Goal: Use online tool/utility: Utilize a website feature to perform a specific function

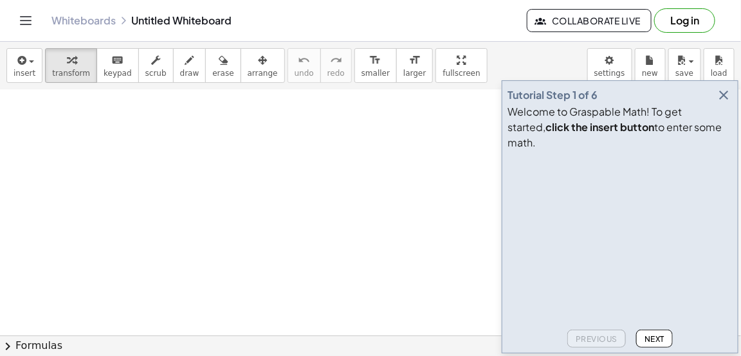
scroll to position [33, 0]
click at [294, 136] on div at bounding box center [370, 345] width 741 height 577
drag, startPoint x: 387, startPoint y: 155, endPoint x: 371, endPoint y: 183, distance: 32.5
click at [363, 163] on div at bounding box center [394, 162] width 175 height 44
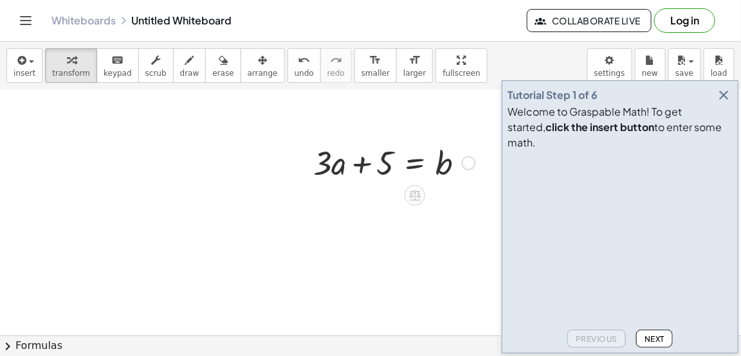
click at [347, 181] on div at bounding box center [394, 162] width 175 height 44
drag, startPoint x: 367, startPoint y: 160, endPoint x: 460, endPoint y: 164, distance: 92.7
click at [460, 164] on div at bounding box center [394, 162] width 175 height 44
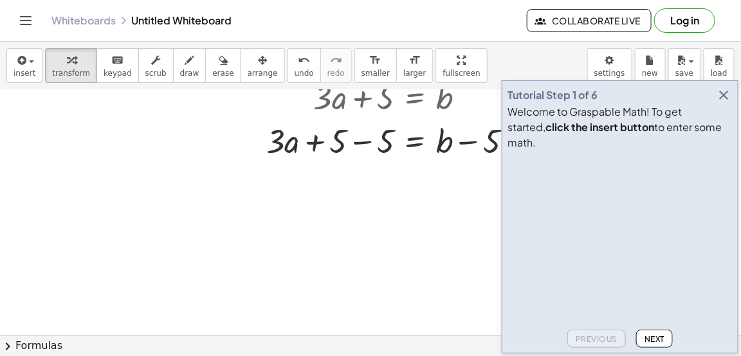
scroll to position [105, 0]
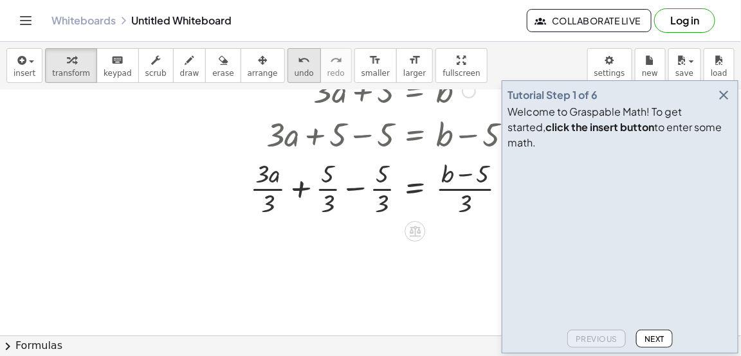
click at [298, 62] on icon "undo" at bounding box center [304, 60] width 12 height 15
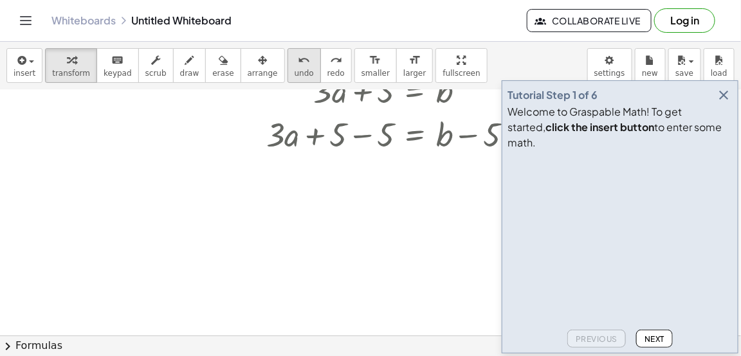
click at [298, 62] on icon "undo" at bounding box center [304, 60] width 12 height 15
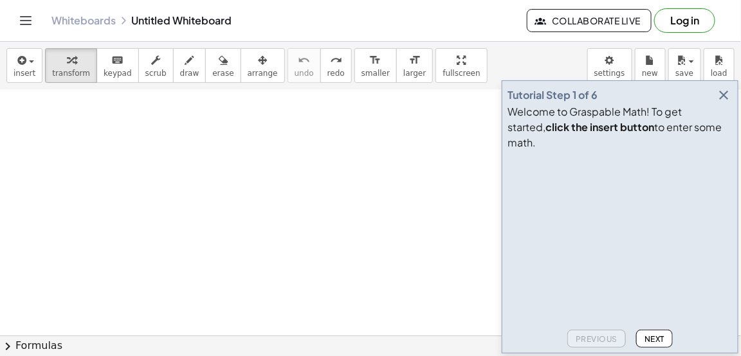
click at [725, 103] on icon "button" at bounding box center [723, 94] width 15 height 15
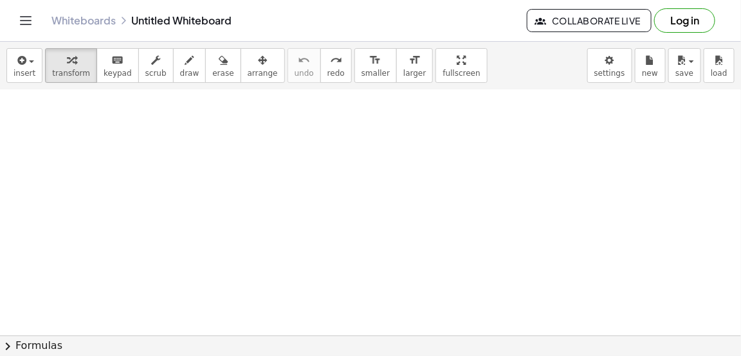
click at [228, 205] on div at bounding box center [370, 273] width 741 height 577
click at [203, 150] on div at bounding box center [370, 273] width 741 height 577
click at [341, 177] on div at bounding box center [303, 176] width 175 height 44
drag, startPoint x: 297, startPoint y: 178, endPoint x: 205, endPoint y: 177, distance: 92.0
click at [205, 177] on div "+ 3 u = + 3 + · 4 · x" at bounding box center [298, 176] width 191 height 50
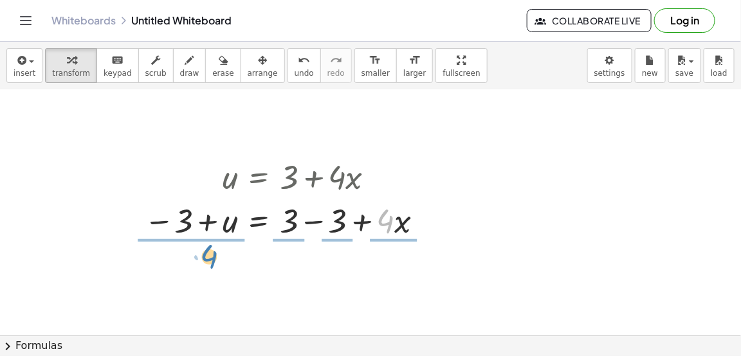
drag, startPoint x: 387, startPoint y: 223, endPoint x: 211, endPoint y: 262, distance: 180.7
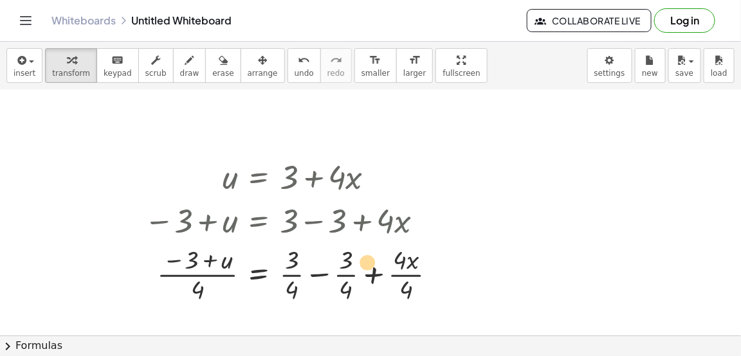
drag, startPoint x: 417, startPoint y: 265, endPoint x: 379, endPoint y: 267, distance: 38.0
click at [379, 267] on div at bounding box center [296, 274] width 316 height 64
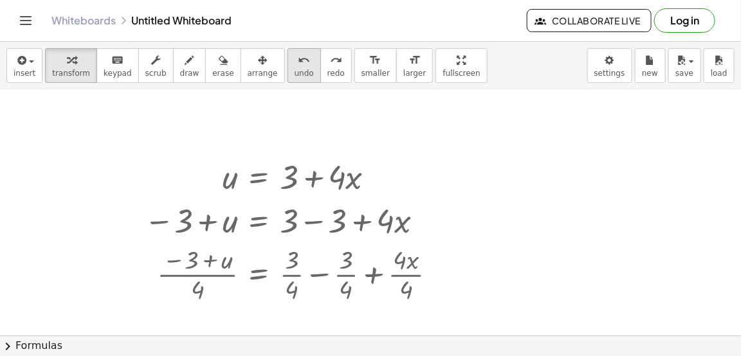
click at [298, 64] on icon "undo" at bounding box center [304, 60] width 12 height 15
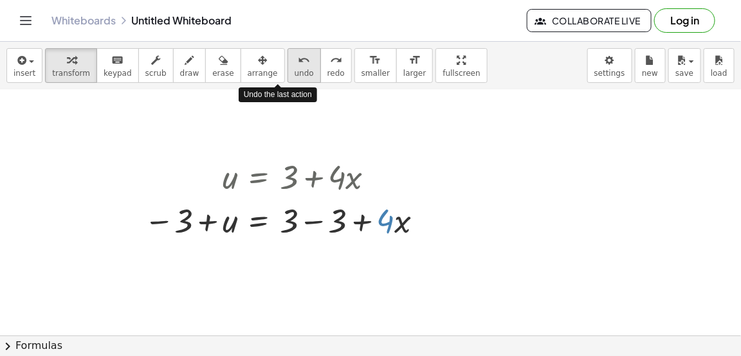
click at [298, 64] on icon "undo" at bounding box center [304, 60] width 12 height 15
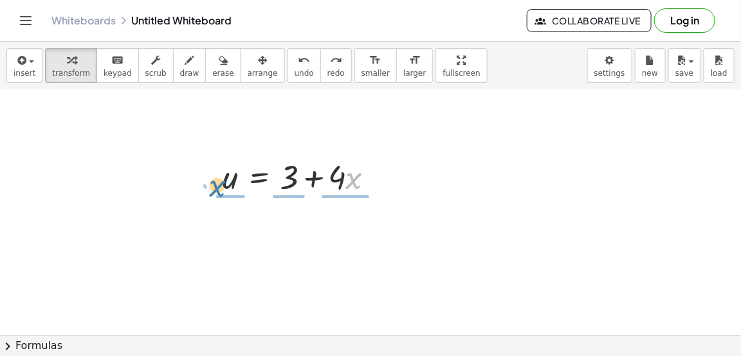
drag, startPoint x: 355, startPoint y: 183, endPoint x: 209, endPoint y: 191, distance: 146.2
click at [209, 191] on div "· x + · 4 u = + 3 + · 4 · x" at bounding box center [298, 176] width 191 height 50
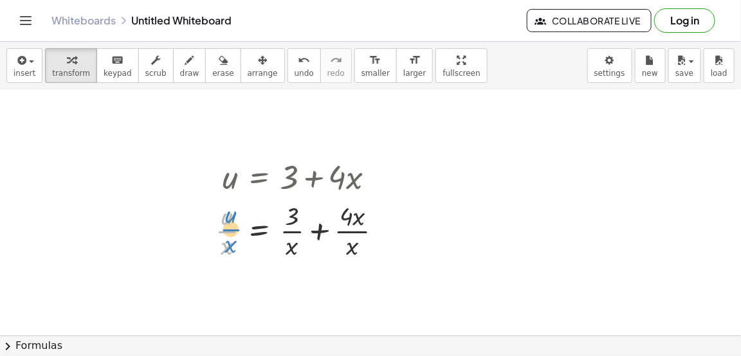
click at [230, 223] on div at bounding box center [304, 230] width 190 height 64
drag, startPoint x: 226, startPoint y: 214, endPoint x: 373, endPoint y: 225, distance: 147.1
click at [373, 225] on div at bounding box center [304, 230] width 190 height 64
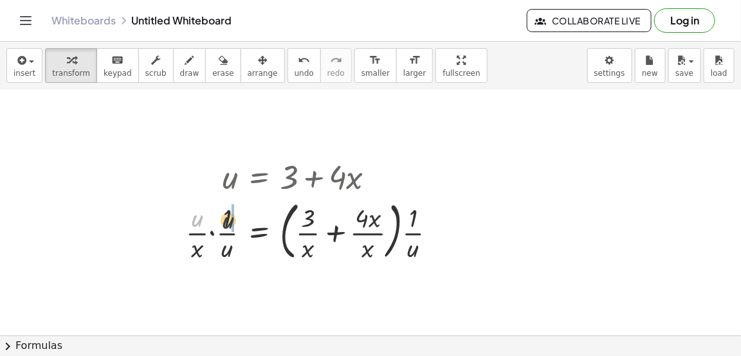
drag, startPoint x: 197, startPoint y: 223, endPoint x: 235, endPoint y: 224, distance: 38.0
click at [235, 224] on div at bounding box center [316, 230] width 274 height 69
drag, startPoint x: 218, startPoint y: 225, endPoint x: 448, endPoint y: 221, distance: 229.6
click at [448, 221] on div at bounding box center [316, 230] width 274 height 69
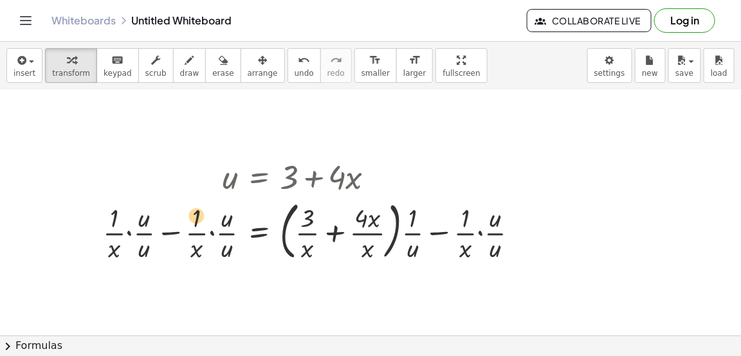
drag, startPoint x: 146, startPoint y: 213, endPoint x: 199, endPoint y: 209, distance: 52.9
click at [199, 209] on div at bounding box center [315, 230] width 439 height 69
click at [295, 75] on span "undo" at bounding box center [304, 73] width 19 height 9
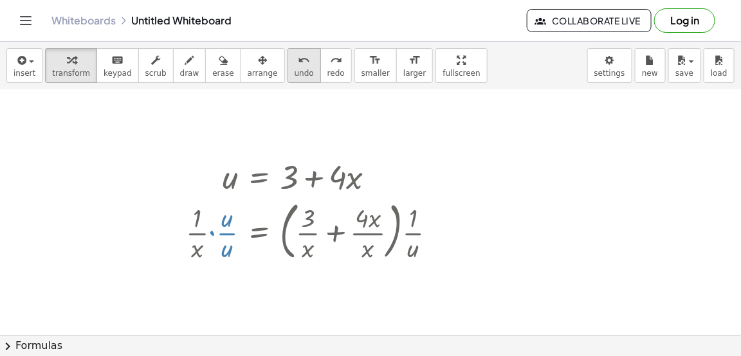
click at [295, 75] on span "undo" at bounding box center [304, 73] width 19 height 9
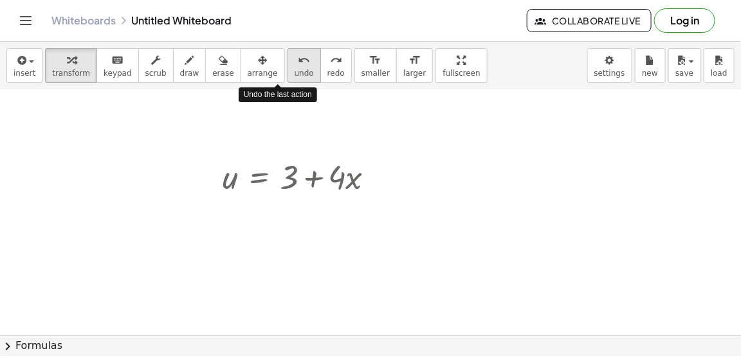
click at [295, 75] on span "undo" at bounding box center [304, 73] width 19 height 9
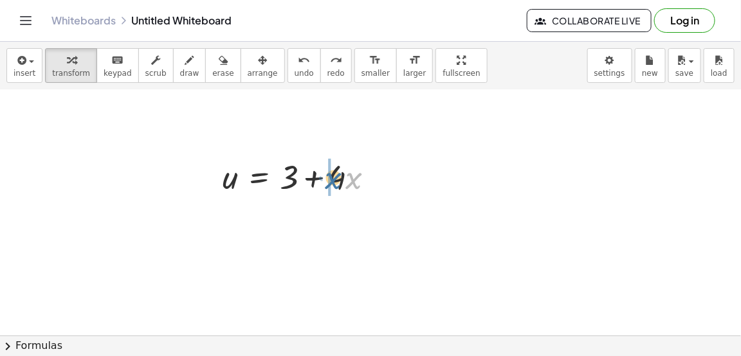
drag, startPoint x: 348, startPoint y: 180, endPoint x: 330, endPoint y: 181, distance: 18.1
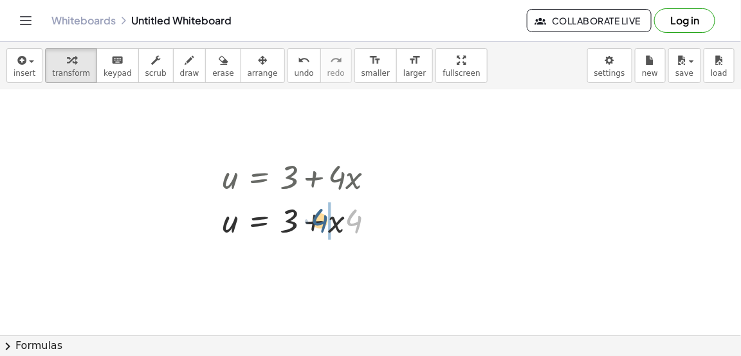
drag, startPoint x: 358, startPoint y: 226, endPoint x: 324, endPoint y: 226, distance: 34.1
click at [324, 226] on div at bounding box center [303, 220] width 175 height 44
drag, startPoint x: 336, startPoint y: 226, endPoint x: 346, endPoint y: 228, distance: 10.5
click at [346, 228] on div at bounding box center [303, 220] width 175 height 44
drag, startPoint x: 294, startPoint y: 222, endPoint x: 222, endPoint y: 226, distance: 72.1
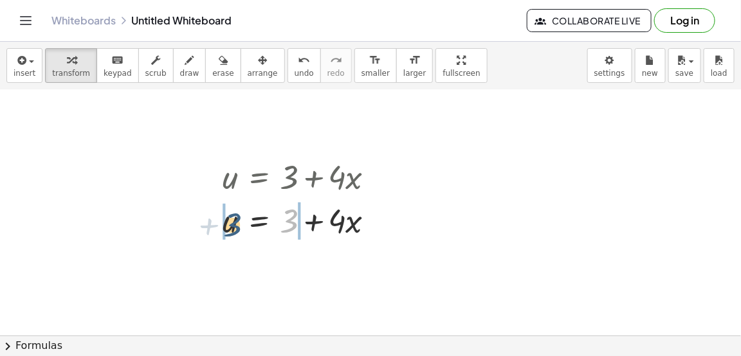
click at [222, 226] on div "u = + 3 + · 4 · x u = + 3 + · x · 4 + 3 u = + 3 + · 4 · x" at bounding box center [298, 198] width 191 height 94
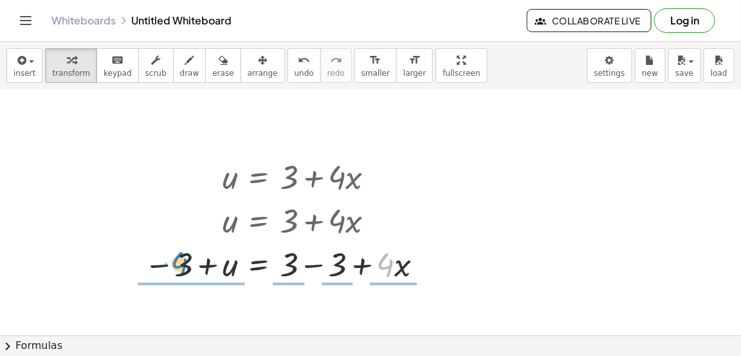
drag, startPoint x: 384, startPoint y: 270, endPoint x: 178, endPoint y: 268, distance: 205.8
click at [178, 268] on div at bounding box center [286, 264] width 296 height 44
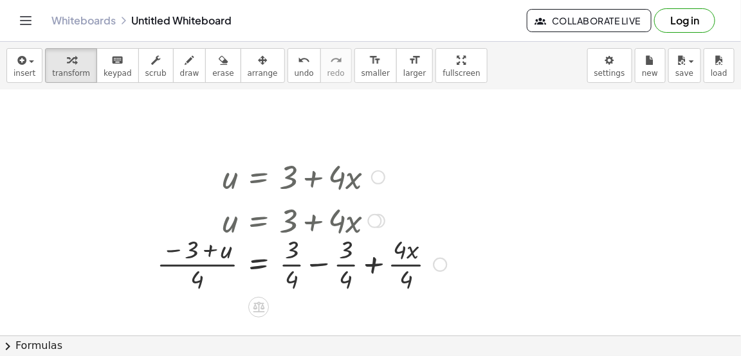
click at [301, 279] on div at bounding box center [301, 264] width 302 height 64
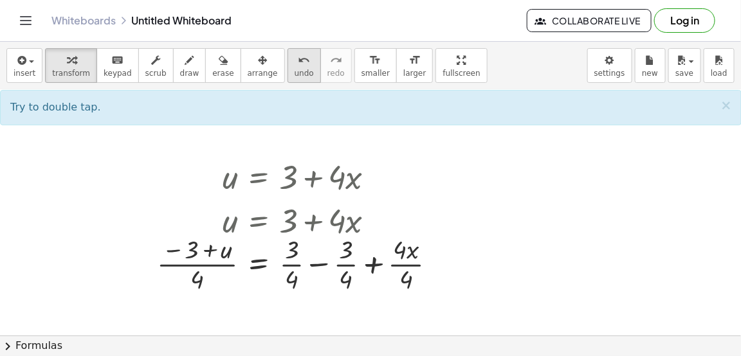
click at [295, 70] on span "undo" at bounding box center [304, 73] width 19 height 9
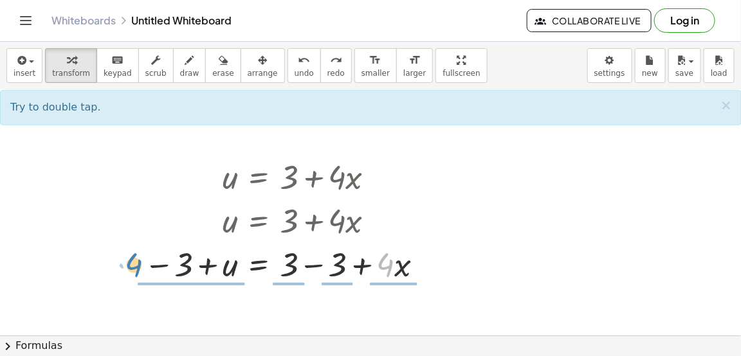
drag, startPoint x: 381, startPoint y: 262, endPoint x: 127, endPoint y: 262, distance: 254.7
click at [127, 262] on div "u = + 3 + · 4 · x u = + 3 + · x · 4 u = + 3 + · 4 · x · 4 + · x − 3 + u = + 3 −…" at bounding box center [281, 220] width 313 height 138
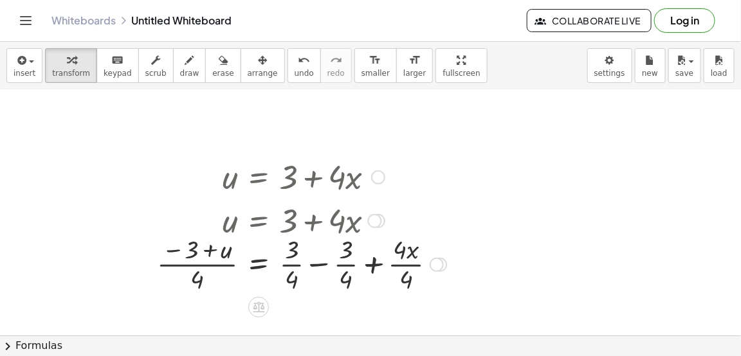
scroll to position [117, 0]
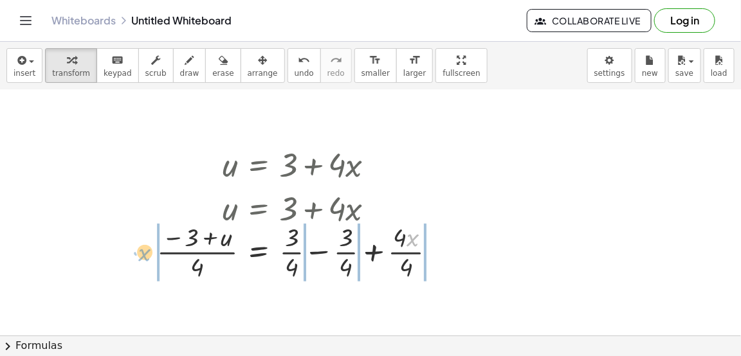
drag, startPoint x: 415, startPoint y: 232, endPoint x: 147, endPoint y: 247, distance: 268.6
click at [147, 247] on div "u = + 3 + · 4 · x u = + 3 + · x · 4 u = + 3 + · 4 · x − 3 + u = + 3 − 3 + · 4 ·…" at bounding box center [297, 213] width 318 height 148
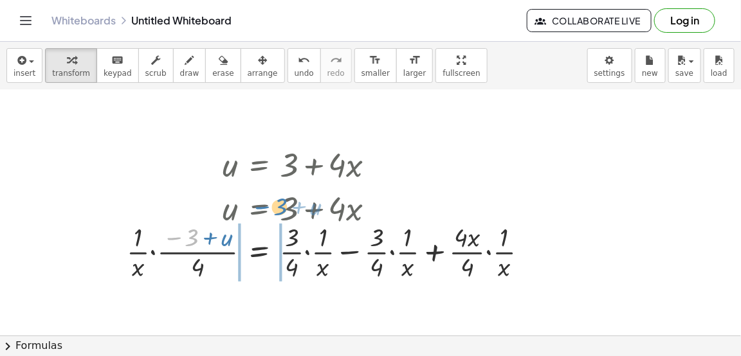
drag, startPoint x: 172, startPoint y: 238, endPoint x: 342, endPoint y: 224, distance: 170.3
click at [342, 224] on div at bounding box center [332, 251] width 424 height 64
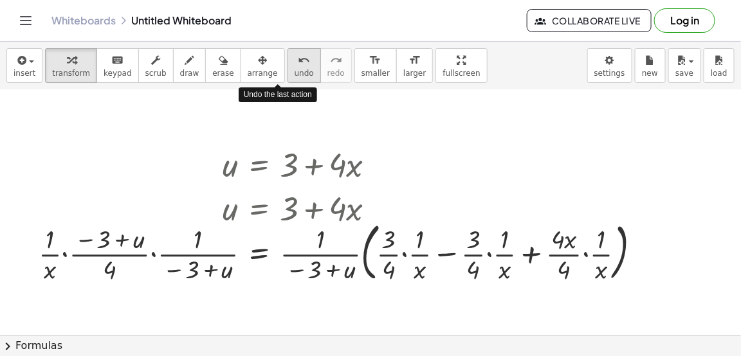
click at [287, 63] on button "undo undo" at bounding box center [303, 65] width 33 height 35
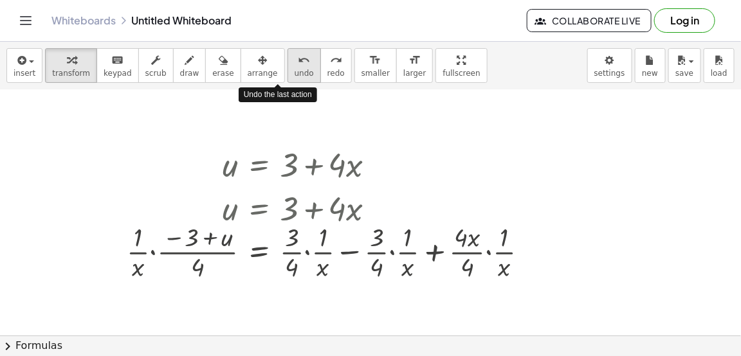
click at [287, 63] on button "undo undo" at bounding box center [303, 65] width 33 height 35
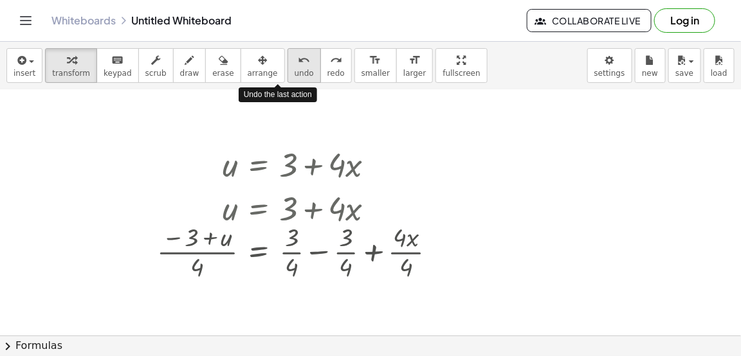
click at [287, 63] on button "undo undo" at bounding box center [303, 65] width 33 height 35
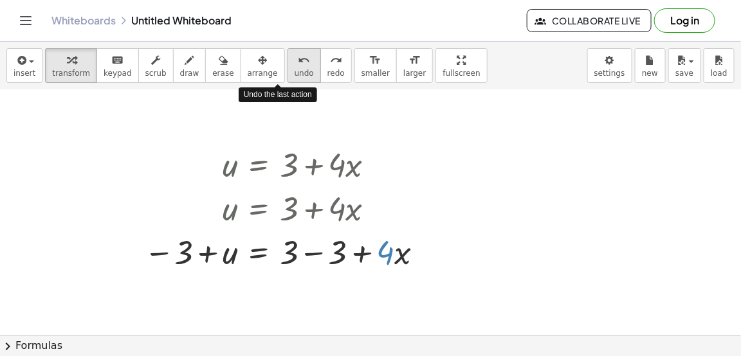
click at [287, 63] on button "undo undo" at bounding box center [303, 65] width 33 height 35
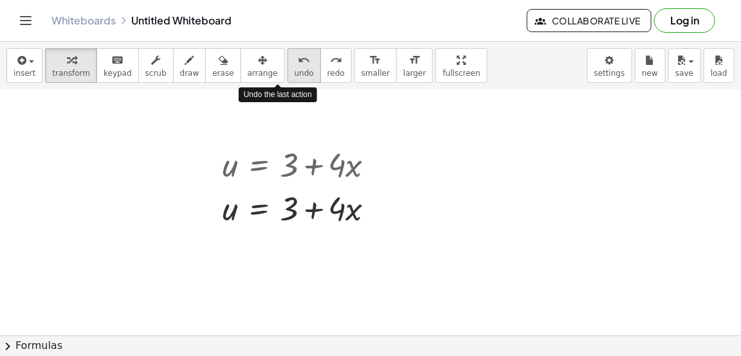
click at [287, 63] on button "undo undo" at bounding box center [303, 65] width 33 height 35
click at [287, 64] on button "undo undo" at bounding box center [303, 65] width 33 height 35
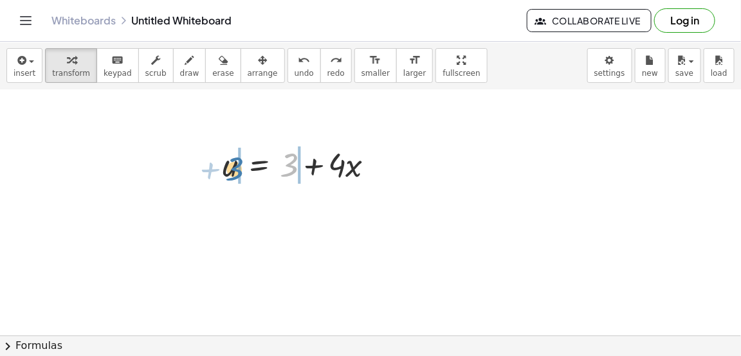
drag, startPoint x: 297, startPoint y: 170, endPoint x: 241, endPoint y: 174, distance: 56.7
click at [241, 174] on div at bounding box center [303, 164] width 175 height 44
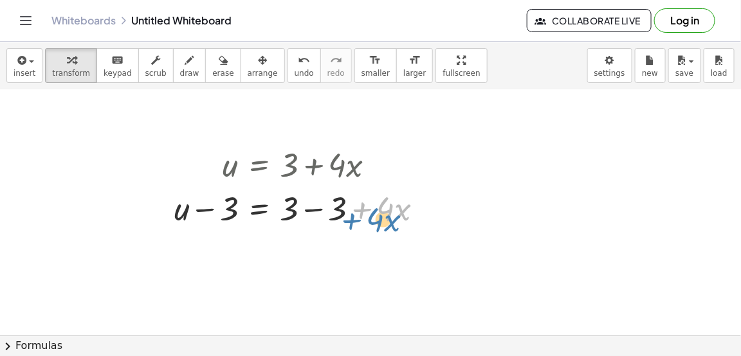
drag, startPoint x: 376, startPoint y: 208, endPoint x: 362, endPoint y: 215, distance: 15.2
click at [362, 215] on div at bounding box center [304, 208] width 272 height 44
drag, startPoint x: 387, startPoint y: 204, endPoint x: 199, endPoint y: 233, distance: 190.1
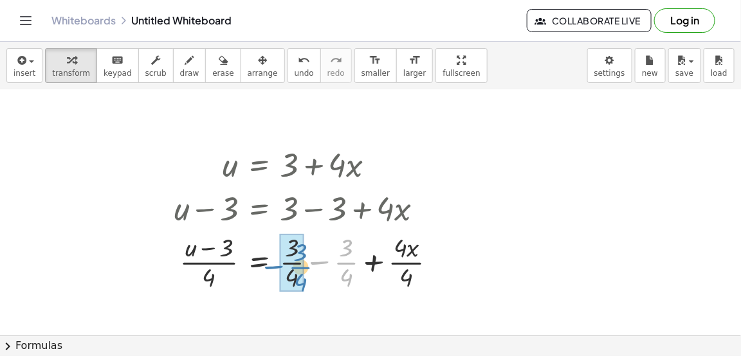
drag, startPoint x: 336, startPoint y: 254, endPoint x: 291, endPoint y: 259, distance: 45.9
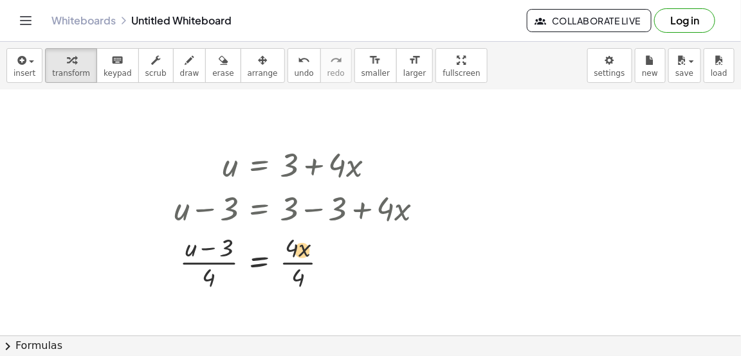
click at [301, 250] on div at bounding box center [304, 262] width 272 height 64
drag, startPoint x: 301, startPoint y: 250, endPoint x: 287, endPoint y: 314, distance: 65.2
drag, startPoint x: 302, startPoint y: 256, endPoint x: 329, endPoint y: 242, distance: 30.8
click at [329, 242] on div at bounding box center [304, 262] width 272 height 64
drag, startPoint x: 298, startPoint y: 250, endPoint x: 235, endPoint y: 253, distance: 63.1
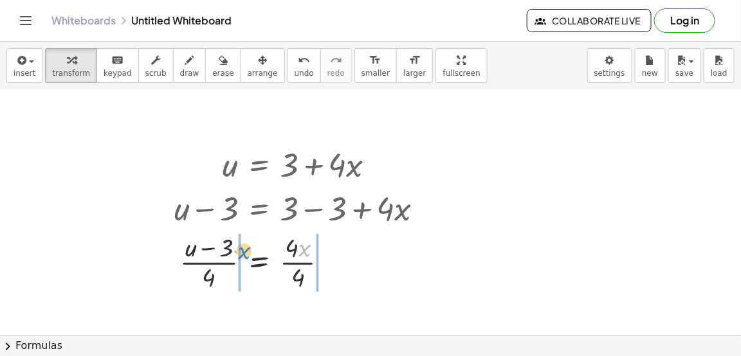
click at [235, 253] on div at bounding box center [304, 262] width 272 height 64
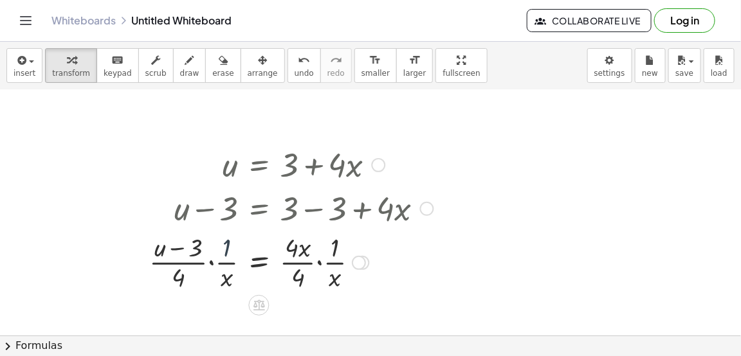
click at [235, 252] on div at bounding box center [291, 262] width 297 height 64
click at [298, 57] on icon "undo" at bounding box center [304, 60] width 12 height 15
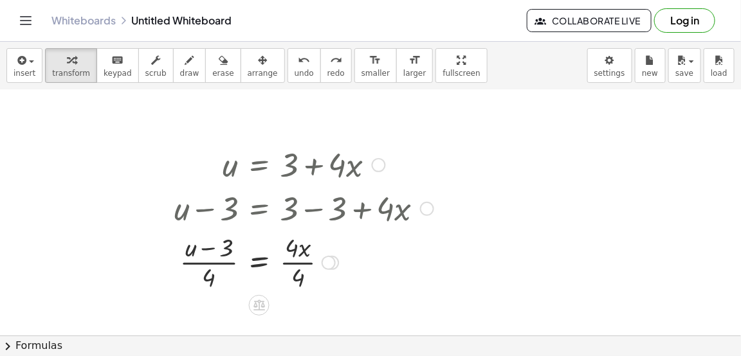
click at [291, 256] on div at bounding box center [304, 262] width 272 height 64
click at [293, 271] on div at bounding box center [304, 262] width 272 height 64
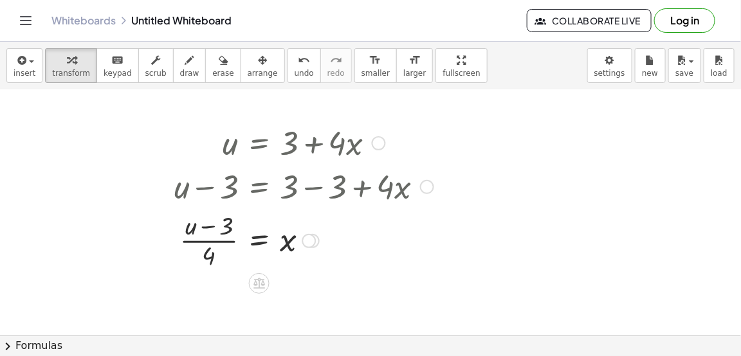
scroll to position [141, 0]
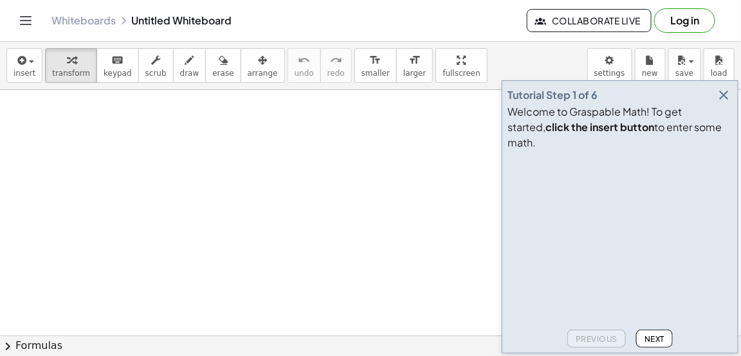
click at [728, 103] on icon "button" at bounding box center [723, 94] width 15 height 15
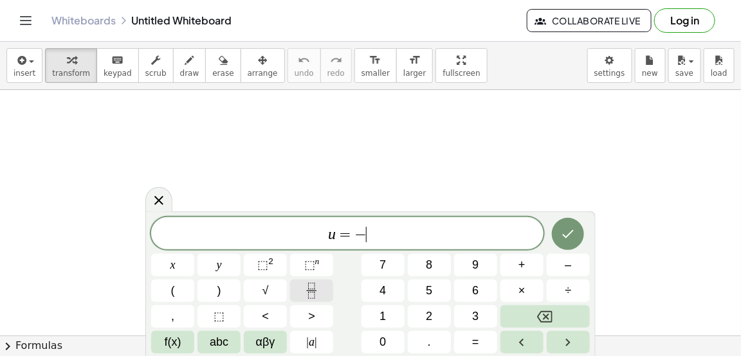
click at [302, 296] on button "Fraction" at bounding box center [311, 291] width 43 height 23
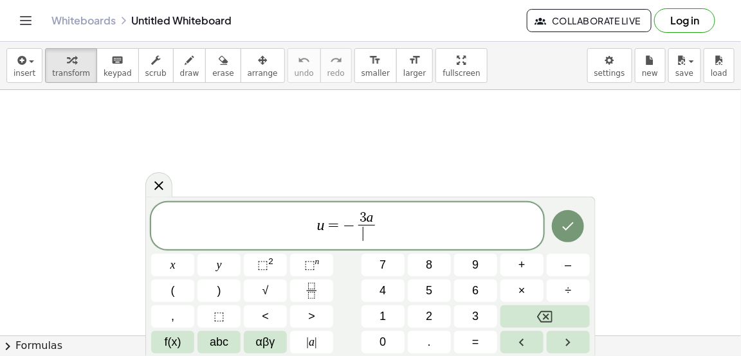
click at [369, 236] on span "​" at bounding box center [366, 233] width 17 height 17
click at [572, 217] on button "Done" at bounding box center [568, 226] width 32 height 32
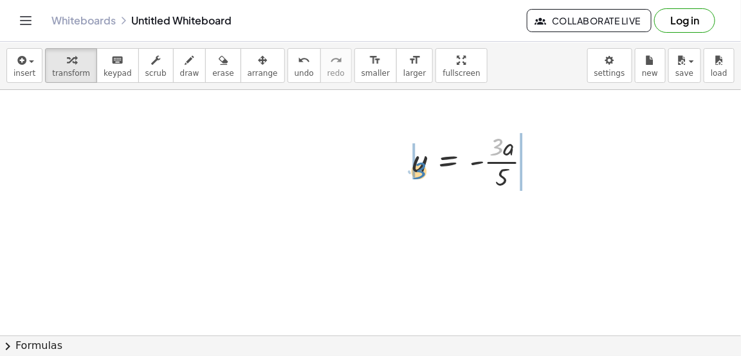
drag, startPoint x: 493, startPoint y: 152, endPoint x: 414, endPoint y: 176, distance: 82.6
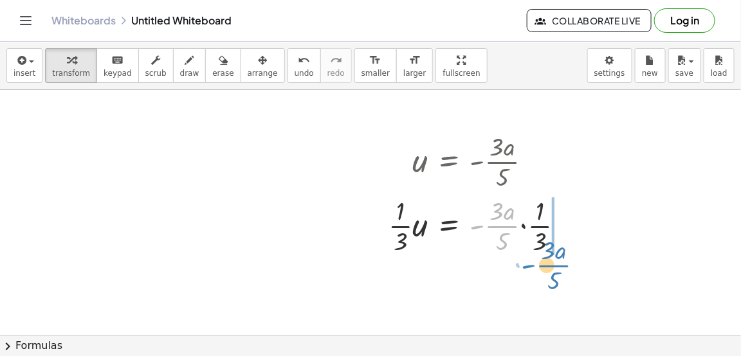
drag, startPoint x: 504, startPoint y: 232, endPoint x: 548, endPoint y: 268, distance: 56.2
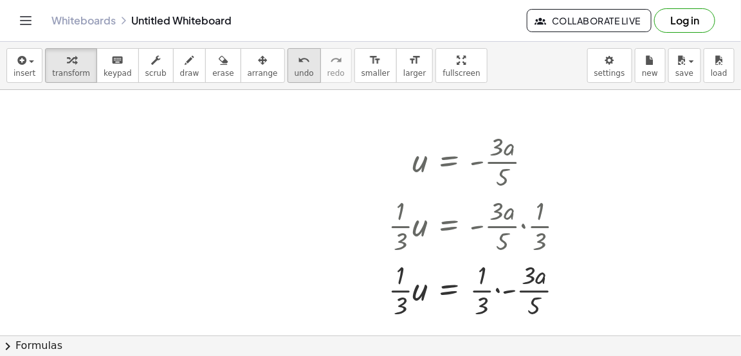
click at [288, 56] on button "undo undo" at bounding box center [303, 65] width 33 height 35
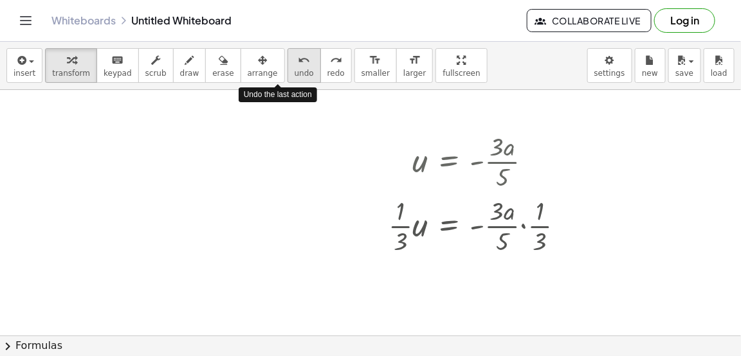
click at [288, 56] on button "undo undo" at bounding box center [303, 65] width 33 height 35
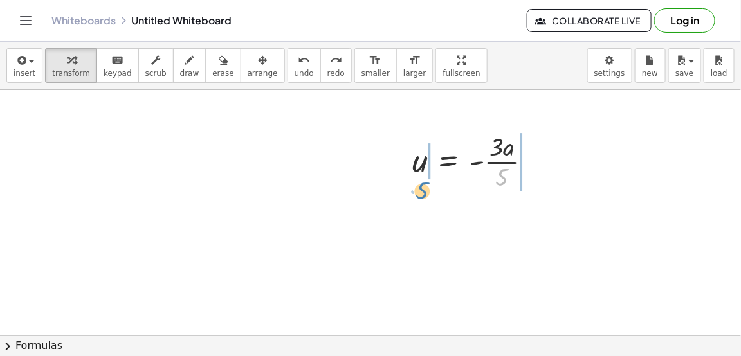
drag, startPoint x: 504, startPoint y: 172, endPoint x: 424, endPoint y: 186, distance: 81.6
click at [424, 186] on div at bounding box center [477, 161] width 143 height 64
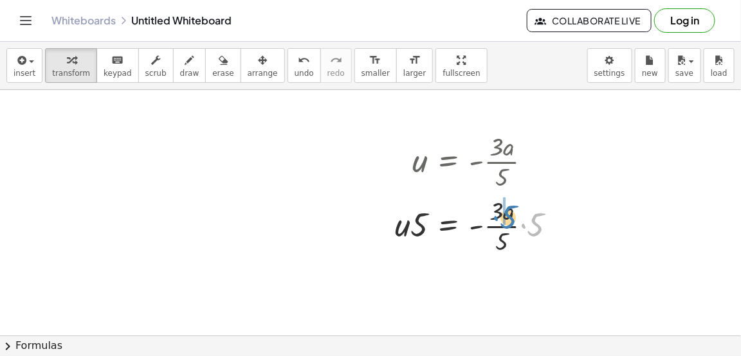
drag, startPoint x: 531, startPoint y: 223, endPoint x: 502, endPoint y: 215, distance: 30.0
click at [502, 215] on div at bounding box center [480, 225] width 185 height 64
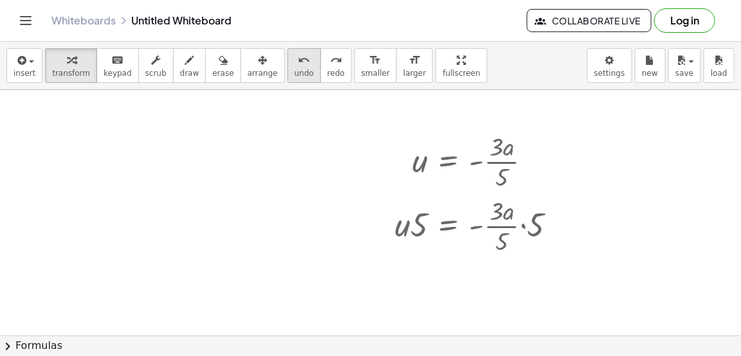
click at [295, 62] on div "undo" at bounding box center [304, 59] width 19 height 15
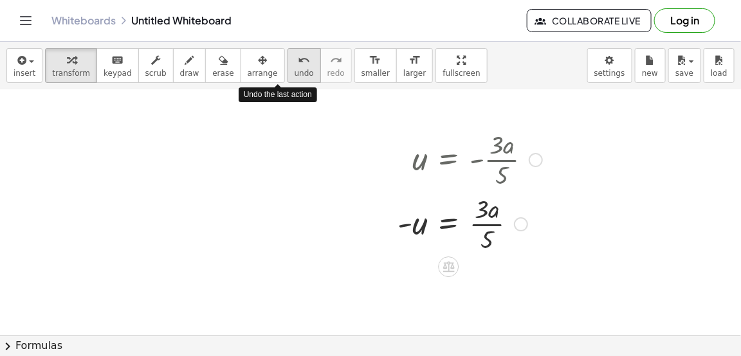
scroll to position [5, 0]
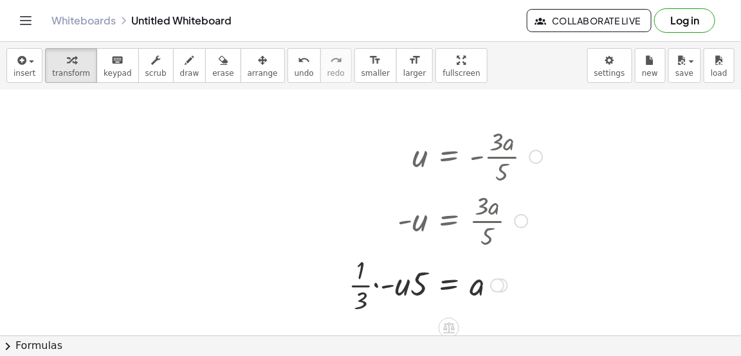
click at [359, 294] on div at bounding box center [445, 284] width 206 height 64
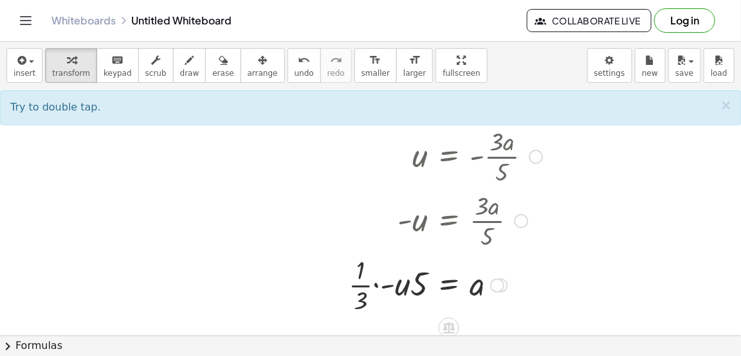
click at [383, 292] on div at bounding box center [445, 284] width 206 height 64
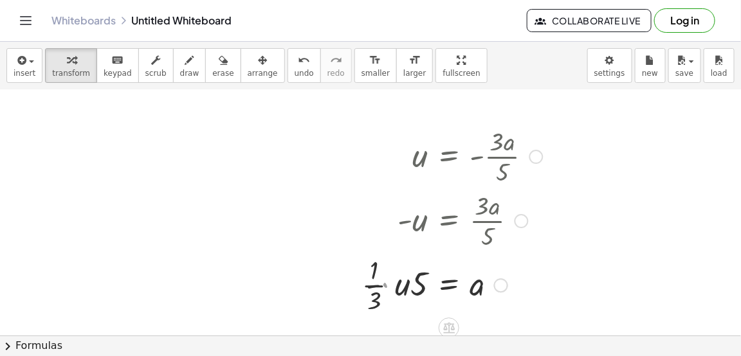
click at [388, 283] on div at bounding box center [449, 284] width 199 height 64
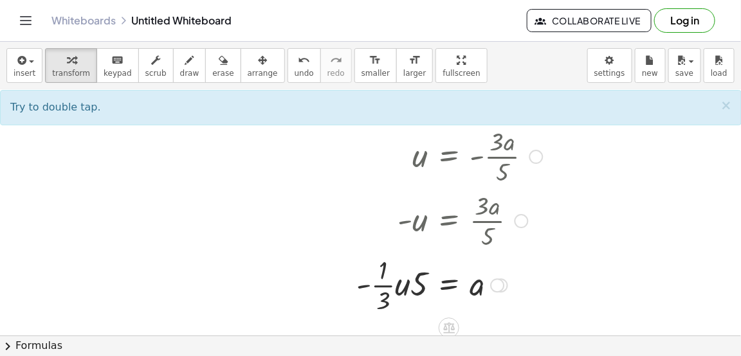
click at [393, 284] on div at bounding box center [449, 284] width 199 height 64
click at [400, 286] on div at bounding box center [449, 284] width 199 height 64
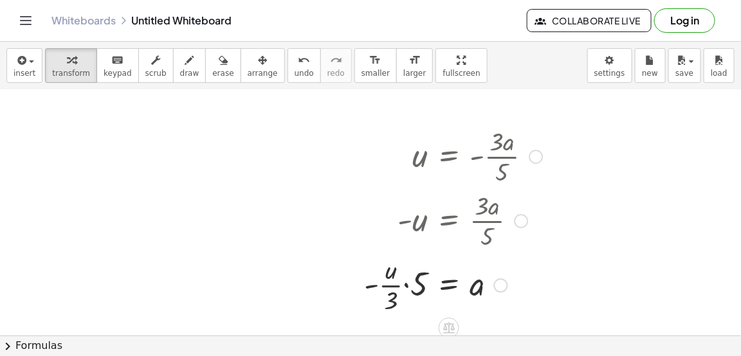
click at [414, 280] on div at bounding box center [453, 284] width 191 height 64
click at [646, 85] on div "insert select one: Math Expression Function Text Youtube Video Graphing Geometr…" at bounding box center [370, 66] width 741 height 48
click at [646, 84] on div "insert select one: Math Expression Function Text Youtube Video Graphing Geometr…" at bounding box center [370, 66] width 741 height 48
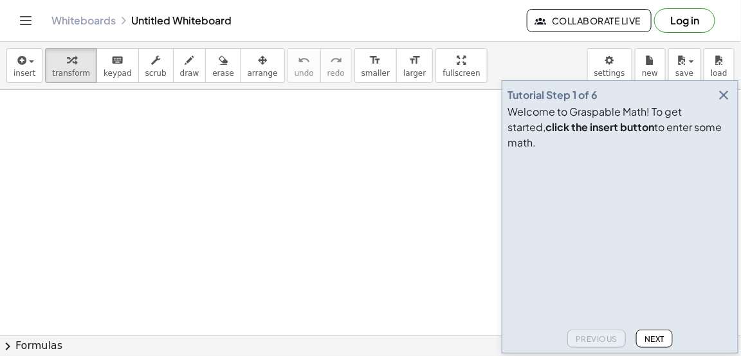
click at [718, 98] on div "Tutorial Step 1 of 6 Welcome to Graspable Math! To get started, click the inser…" at bounding box center [620, 216] width 237 height 273
click at [720, 103] on icon "button" at bounding box center [723, 94] width 15 height 15
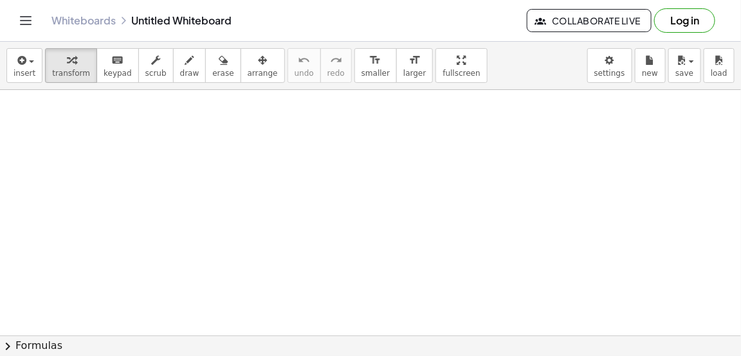
click at [218, 194] on div at bounding box center [370, 163] width 741 height 577
drag, startPoint x: 304, startPoint y: 230, endPoint x: 232, endPoint y: 230, distance: 72.0
click at [232, 230] on div "· 8 z = · 8 · a" at bounding box center [288, 221] width 141 height 50
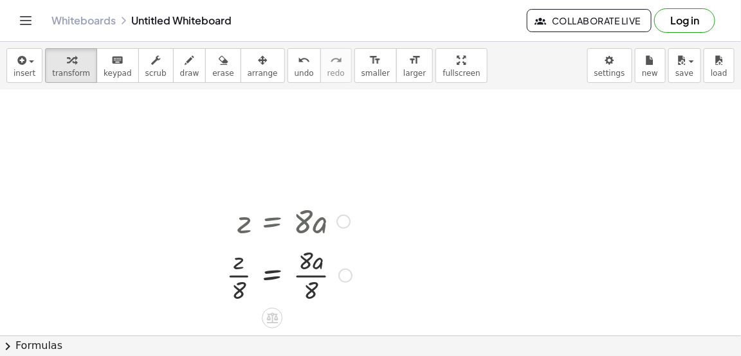
click at [320, 279] on div at bounding box center [289, 274] width 138 height 64
click at [231, 272] on div at bounding box center [288, 274] width 136 height 64
click at [235, 272] on div at bounding box center [288, 274] width 136 height 64
click at [240, 285] on div at bounding box center [288, 274] width 136 height 64
drag, startPoint x: 238, startPoint y: 250, endPoint x: 239, endPoint y: 276, distance: 25.7
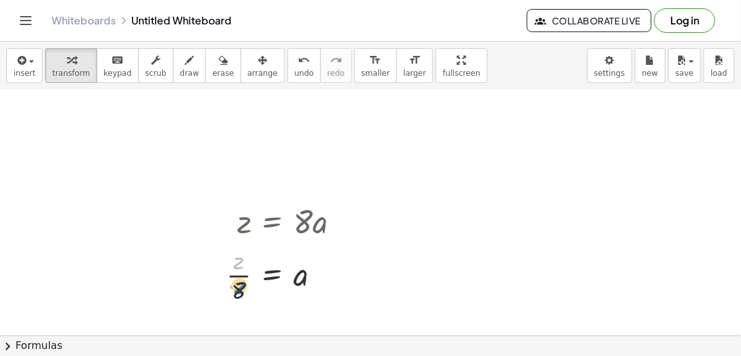
click at [239, 276] on div at bounding box center [288, 274] width 136 height 64
click at [237, 303] on div "z = · 8 · a · z · 8 = · 8 · a · 8 z = a · · 8" at bounding box center [283, 253] width 152 height 114
drag, startPoint x: 240, startPoint y: 295, endPoint x: 236, endPoint y: 257, distance: 38.8
click at [236, 257] on div at bounding box center [288, 274] width 136 height 64
click at [239, 268] on div at bounding box center [288, 274] width 136 height 64
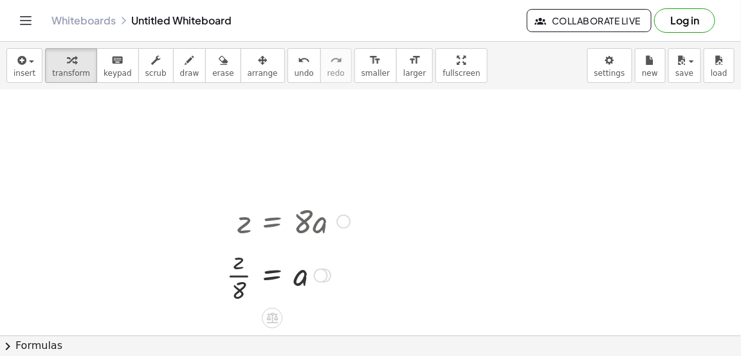
drag, startPoint x: 235, startPoint y: 273, endPoint x: 239, endPoint y: 282, distance: 9.0
click at [239, 282] on div at bounding box center [288, 274] width 136 height 64
drag, startPoint x: 239, startPoint y: 282, endPoint x: 320, endPoint y: 282, distance: 81.7
click at [320, 282] on div at bounding box center [288, 274] width 136 height 64
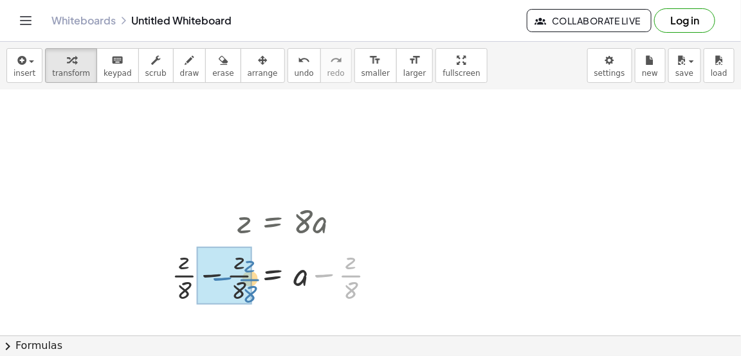
drag, startPoint x: 351, startPoint y: 279, endPoint x: 249, endPoint y: 282, distance: 101.7
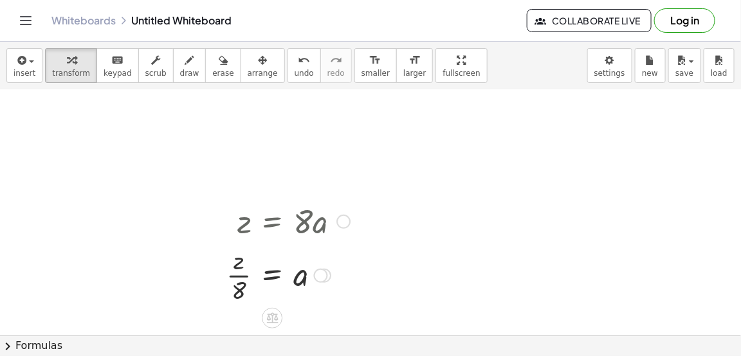
click at [247, 280] on div at bounding box center [288, 274] width 136 height 64
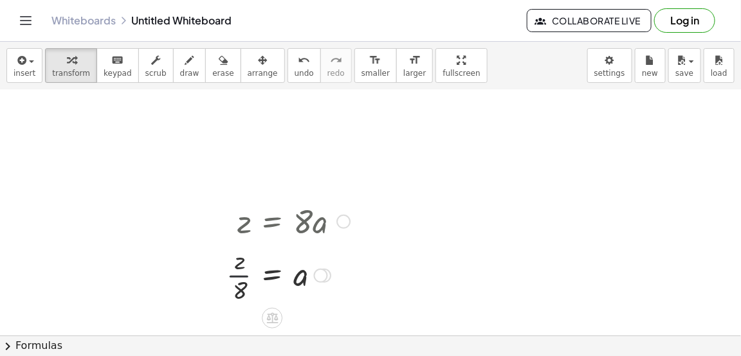
click at [247, 280] on div at bounding box center [288, 274] width 136 height 64
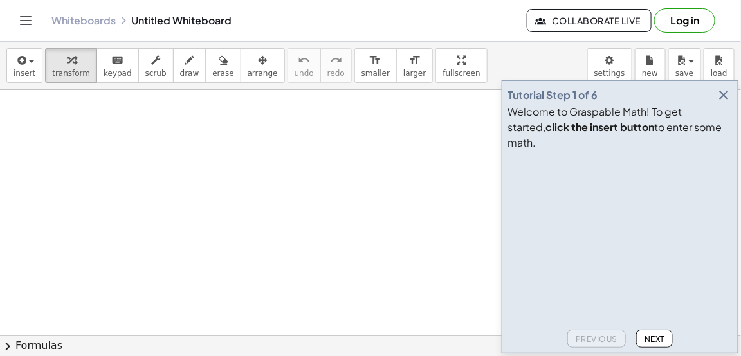
click at [732, 104] on button "button" at bounding box center [724, 95] width 18 height 18
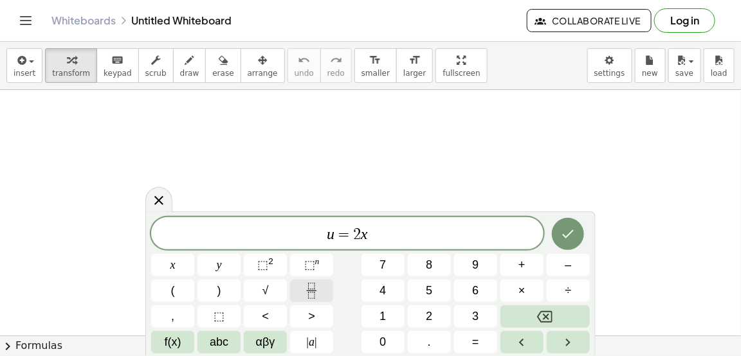
click at [315, 298] on icon "Fraction" at bounding box center [311, 295] width 6 height 6
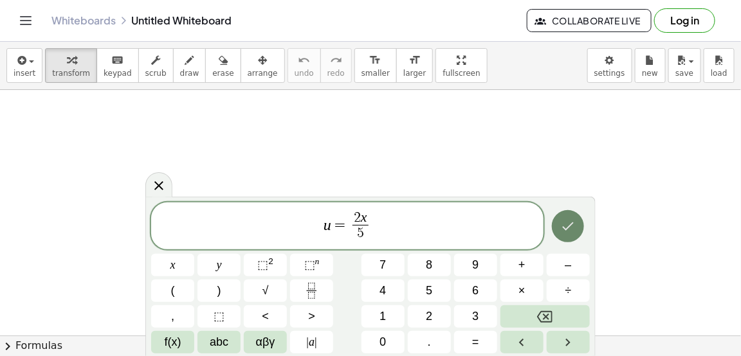
click at [563, 233] on icon "Done" at bounding box center [567, 226] width 15 height 15
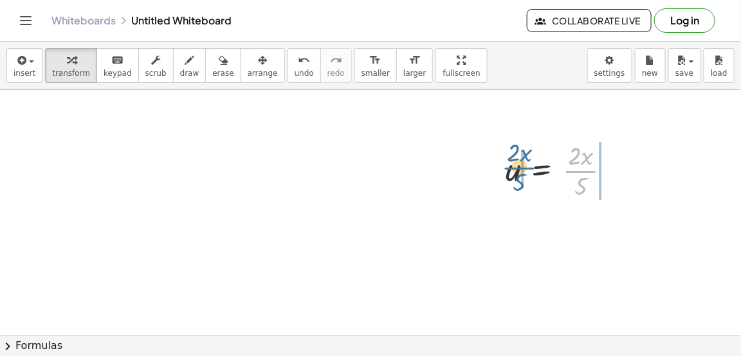
drag, startPoint x: 582, startPoint y: 178, endPoint x: 520, endPoint y: 174, distance: 61.8
click at [520, 174] on div at bounding box center [563, 170] width 129 height 64
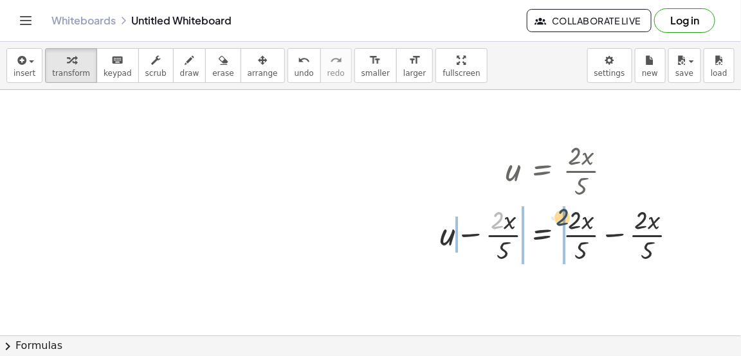
drag, startPoint x: 494, startPoint y: 226, endPoint x: 578, endPoint y: 230, distance: 84.3
click at [578, 230] on div at bounding box center [563, 234] width 261 height 64
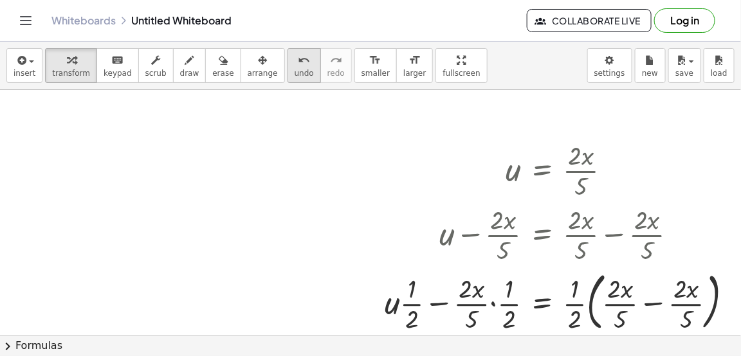
click at [298, 64] on icon "undo" at bounding box center [304, 60] width 12 height 15
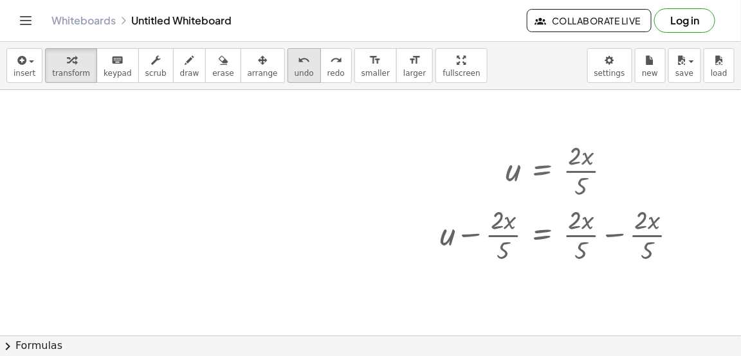
click at [298, 64] on icon "undo" at bounding box center [304, 60] width 12 height 15
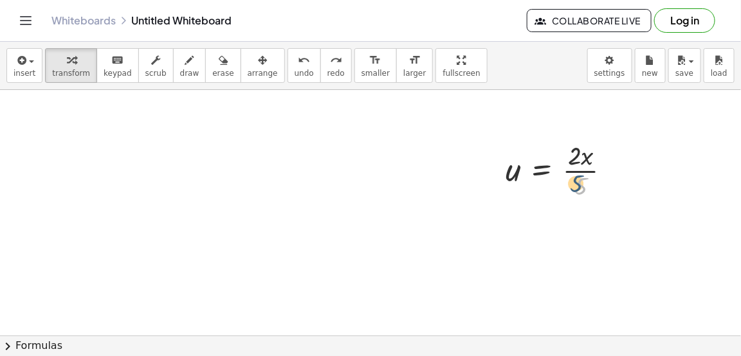
drag, startPoint x: 584, startPoint y: 197, endPoint x: 576, endPoint y: 192, distance: 8.9
click at [576, 192] on div at bounding box center [563, 170] width 129 height 64
drag, startPoint x: 576, startPoint y: 192, endPoint x: 483, endPoint y: 190, distance: 93.3
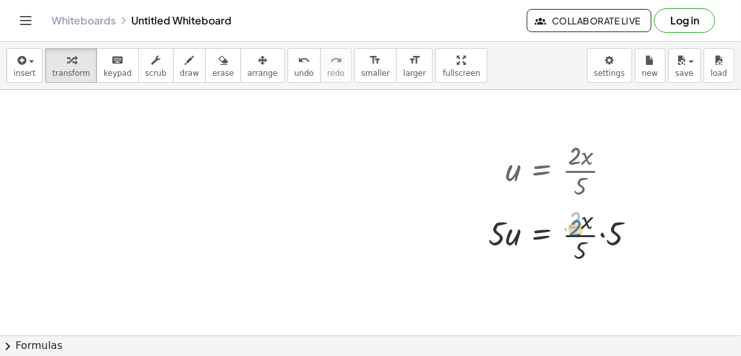
drag, startPoint x: 572, startPoint y: 217, endPoint x: 574, endPoint y: 223, distance: 6.7
click at [574, 223] on div at bounding box center [567, 234] width 171 height 64
drag, startPoint x: 619, startPoint y: 224, endPoint x: 588, endPoint y: 240, distance: 34.5
click at [588, 240] on div at bounding box center [567, 234] width 171 height 64
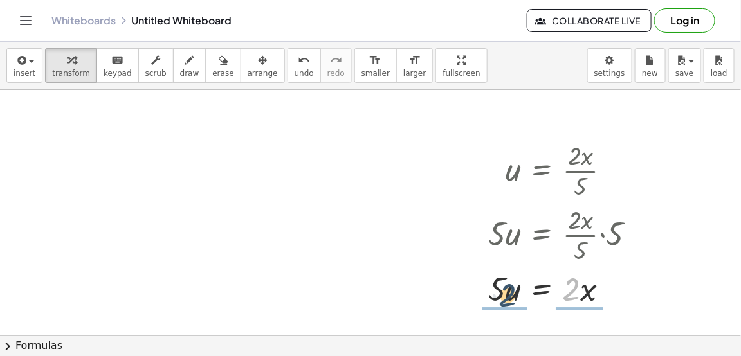
drag, startPoint x: 570, startPoint y: 287, endPoint x: 500, endPoint y: 293, distance: 70.3
click at [500, 293] on div at bounding box center [567, 288] width 171 height 44
click at [581, 281] on div at bounding box center [566, 288] width 173 height 64
click at [497, 278] on div at bounding box center [566, 288] width 173 height 64
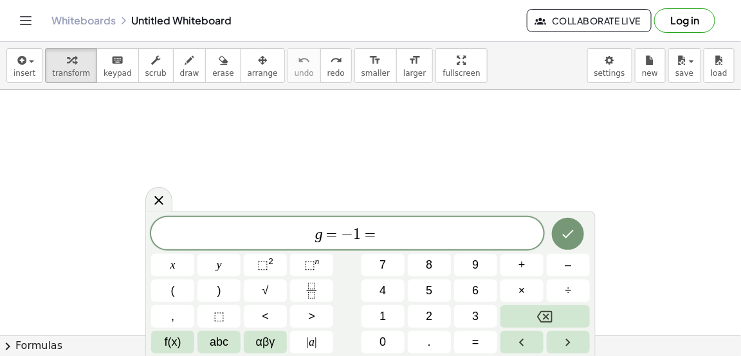
click at [497, 278] on div "g = − 1 = x y ⬚ 2 ⬚ n 7 8 9 + – ( ) √ 4 5 6 × ÷ , ⬚ < > 1 2 3 f(x) abc αβγ | a …" at bounding box center [370, 285] width 439 height 136
click at [415, 219] on div "g = − 1 =" at bounding box center [347, 233] width 392 height 32
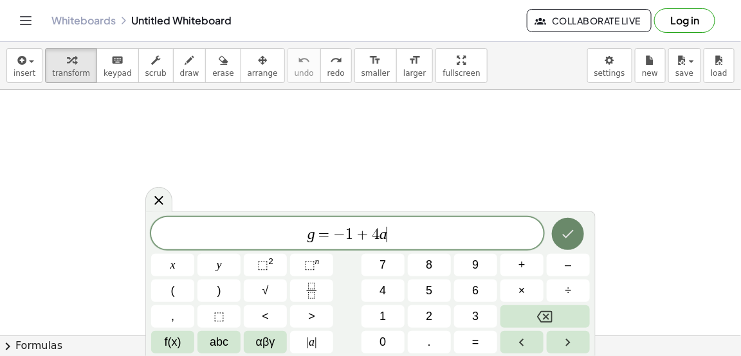
click at [568, 233] on icon "Done" at bounding box center [567, 233] width 15 height 15
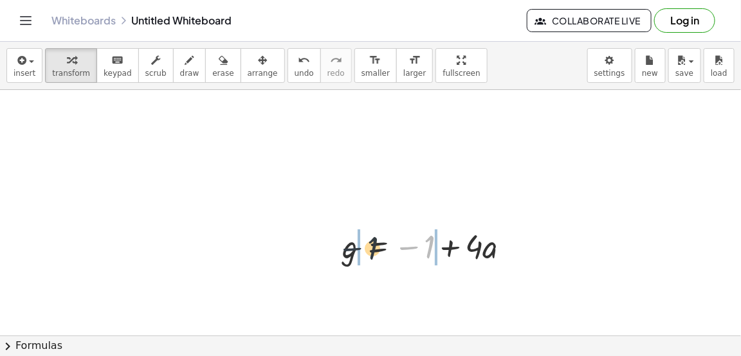
drag, startPoint x: 412, startPoint y: 245, endPoint x: 316, endPoint y: 247, distance: 95.8
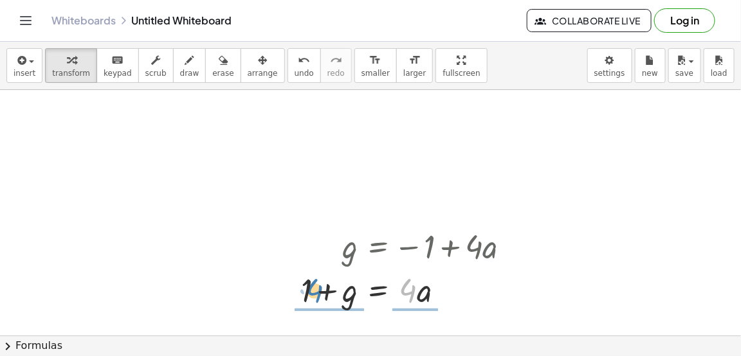
drag, startPoint x: 405, startPoint y: 286, endPoint x: 312, endPoint y: 287, distance: 93.3
click at [312, 287] on div at bounding box center [411, 290] width 232 height 44
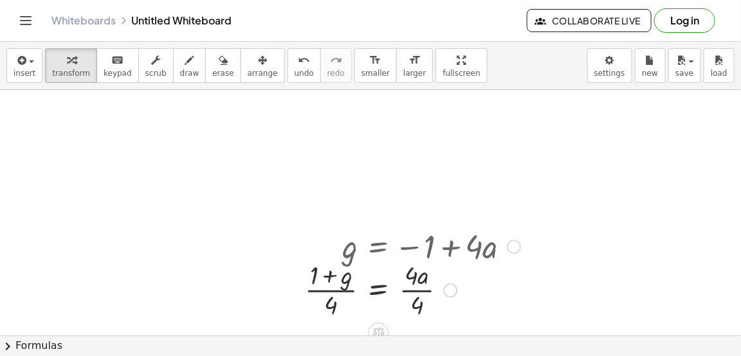
click at [418, 300] on div at bounding box center [412, 289] width 228 height 64
click at [442, 63] on div "button" at bounding box center [460, 59] width 37 height 15
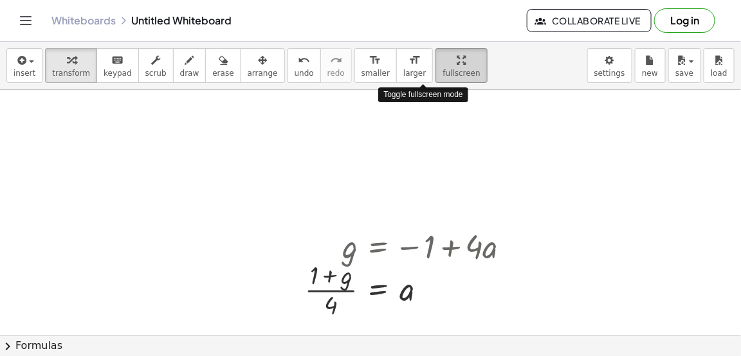
click at [442, 63] on div "button" at bounding box center [460, 59] width 37 height 15
